Goal: Task Accomplishment & Management: Manage account settings

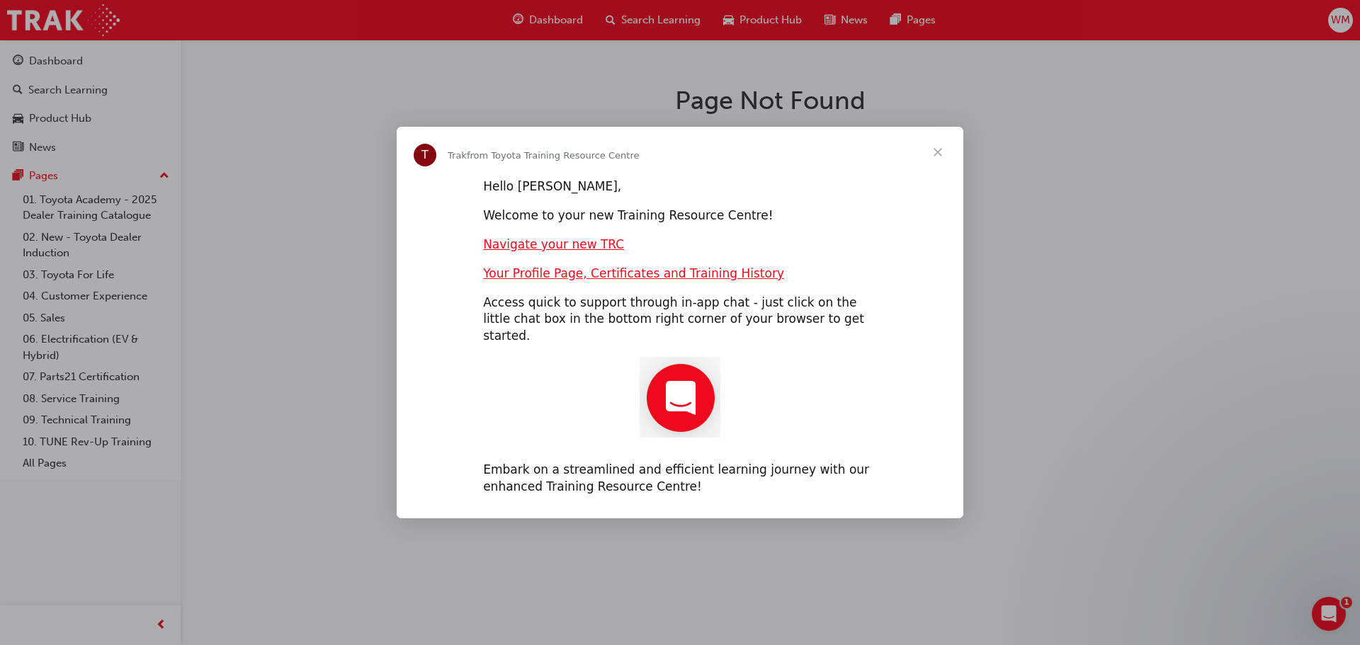
click at [936, 164] on span "Close" at bounding box center [937, 152] width 51 height 51
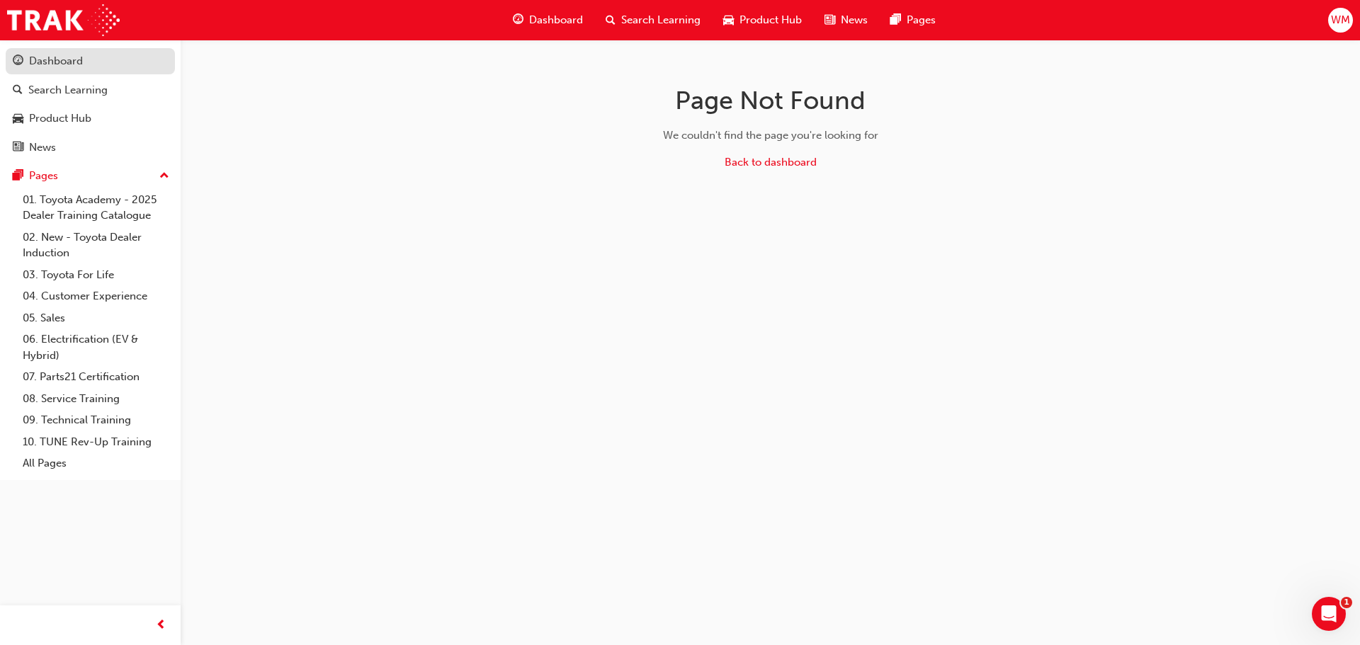
click at [88, 72] on link "Dashboard" at bounding box center [90, 61] width 169 height 26
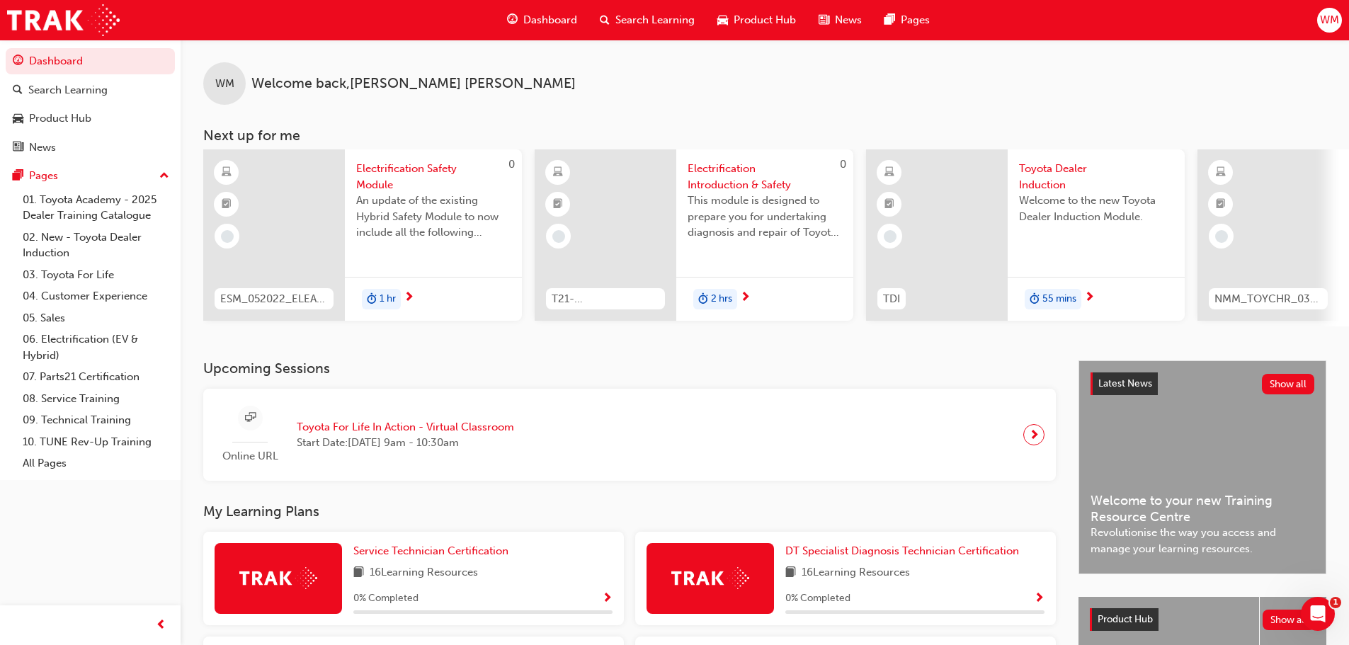
click at [1334, 16] on span "WM" at bounding box center [1329, 20] width 19 height 16
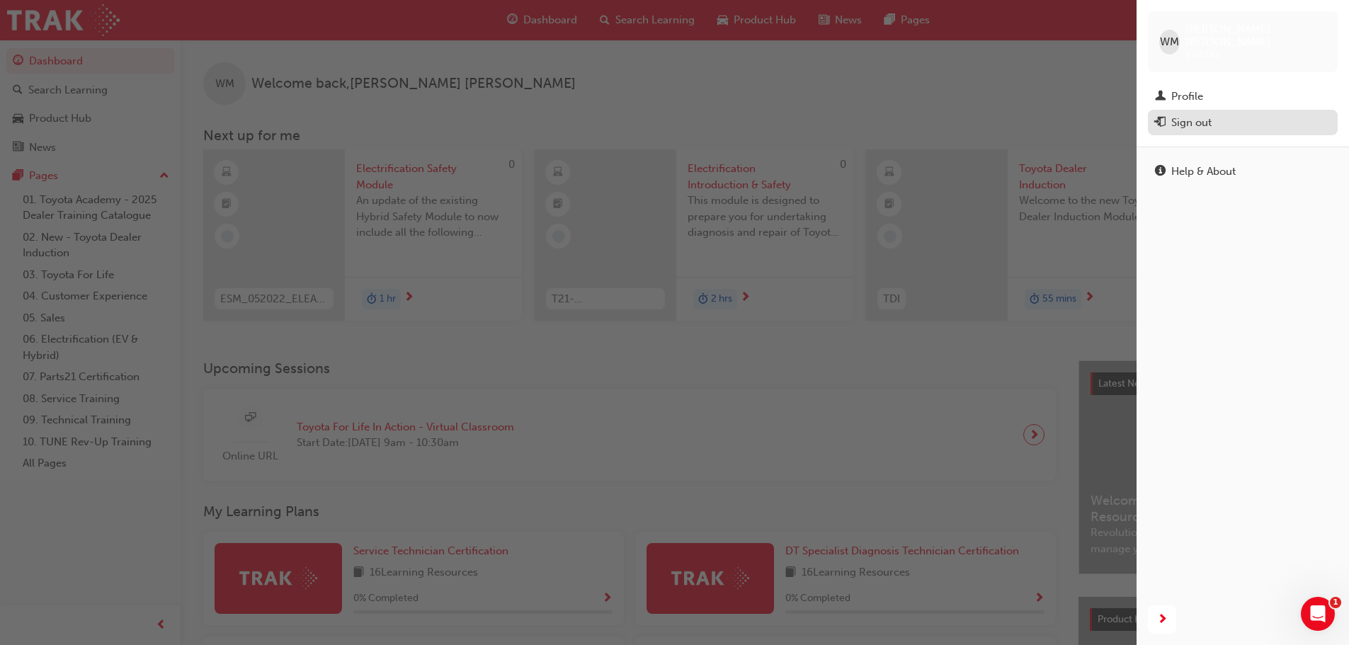
click at [1187, 115] on div "Sign out" at bounding box center [1191, 123] width 40 height 16
